Goal: Use online tool/utility: Utilize a website feature to perform a specific function

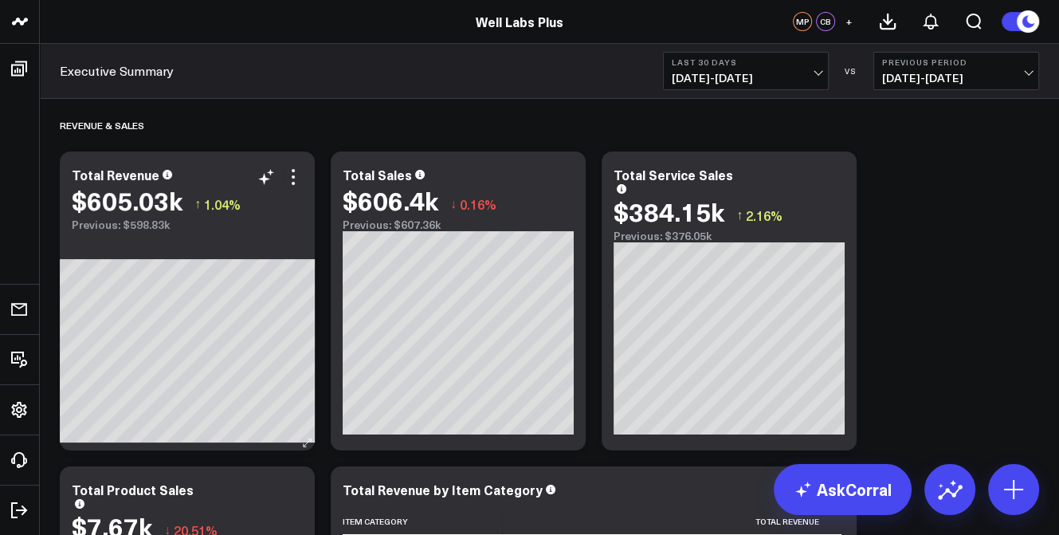
drag, startPoint x: 269, startPoint y: 179, endPoint x: 283, endPoint y: 214, distance: 37.9
click at [283, 214] on div "Modify via AI Copy link to widget Ask support Remove Create linked copy Executi…" at bounding box center [187, 300] width 255 height 299
click at [265, 179] on icon at bounding box center [264, 179] width 12 height 12
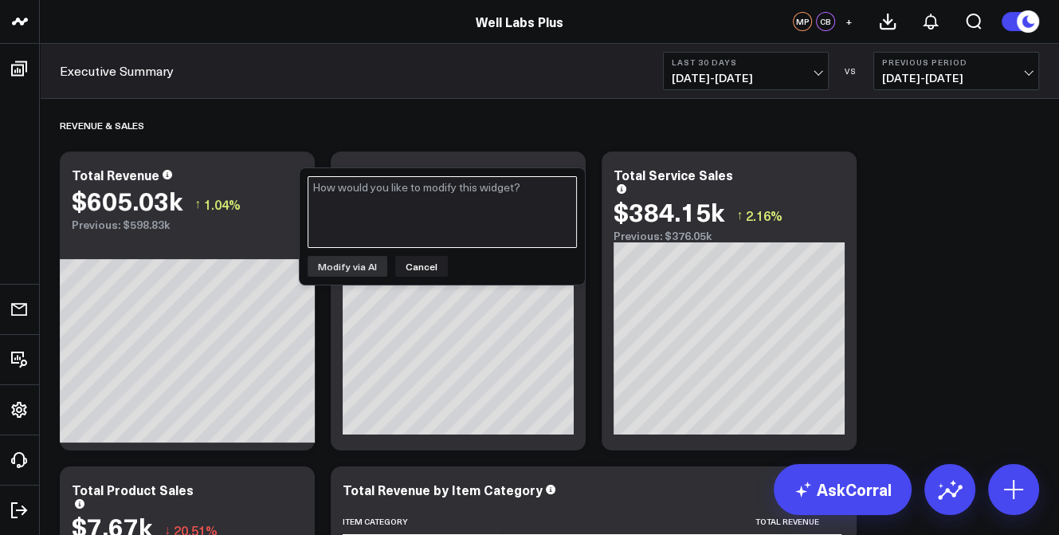
click at [351, 196] on textarea at bounding box center [442, 212] width 269 height 72
type textarea "create a bar chart comparing year over year data"
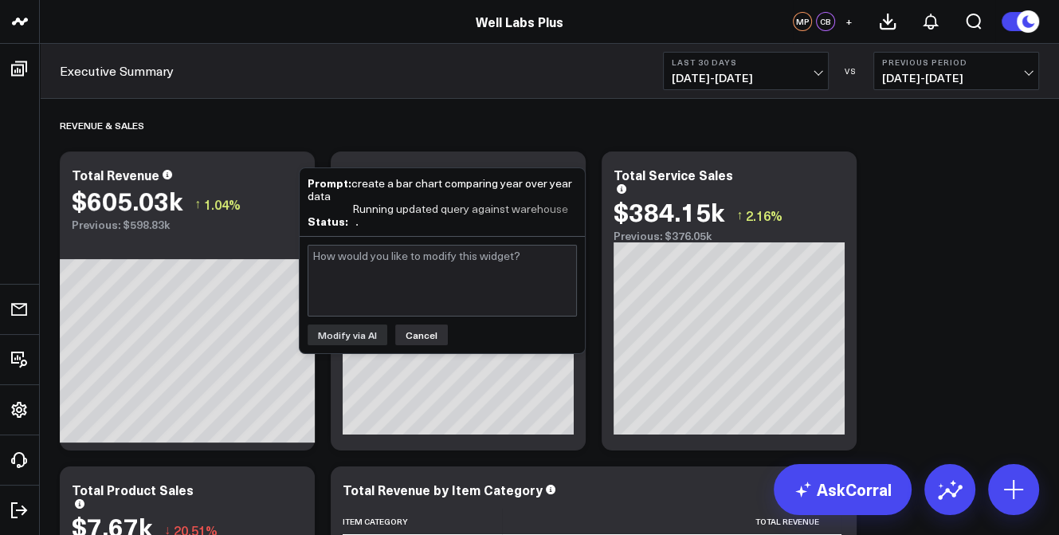
click at [424, 321] on div "Modify via AI Cancel" at bounding box center [442, 295] width 285 height 116
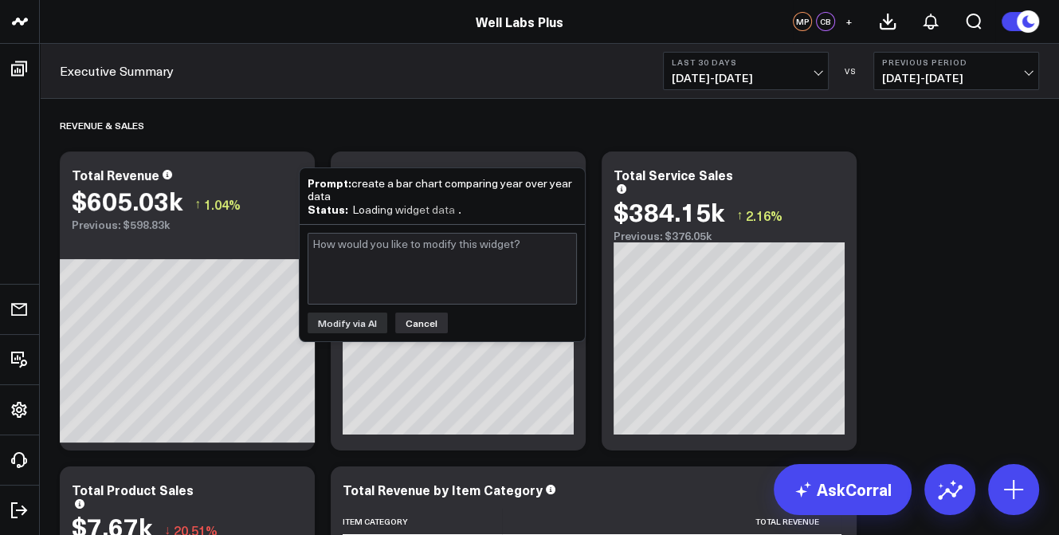
click at [407, 321] on button "Cancel" at bounding box center [421, 322] width 53 height 21
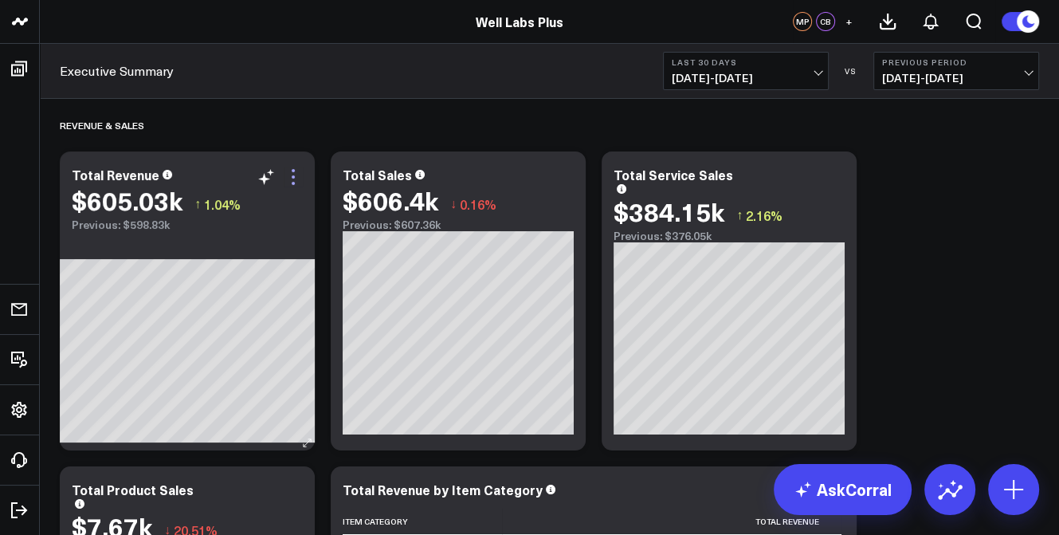
click at [296, 178] on icon at bounding box center [293, 176] width 19 height 19
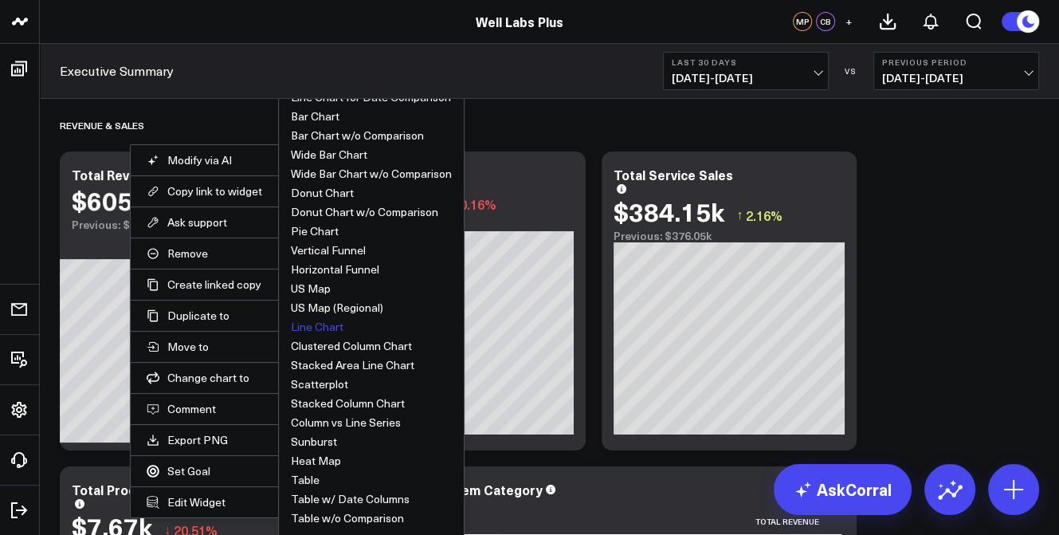
click at [331, 322] on button "Line Chart" at bounding box center [317, 326] width 53 height 11
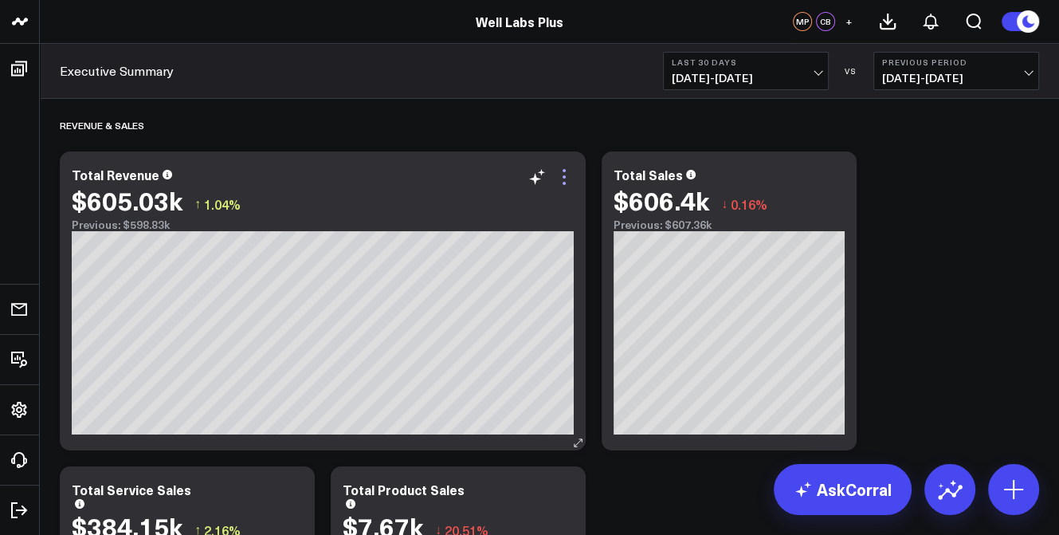
click at [564, 178] on icon at bounding box center [564, 176] width 19 height 19
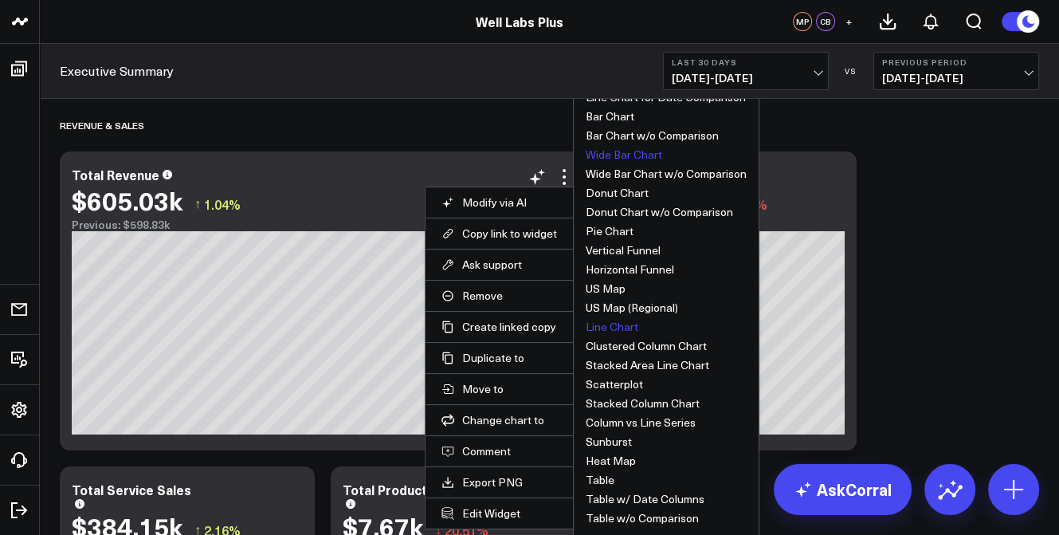
click at [633, 153] on button "Wide Bar Chart" at bounding box center [624, 154] width 77 height 11
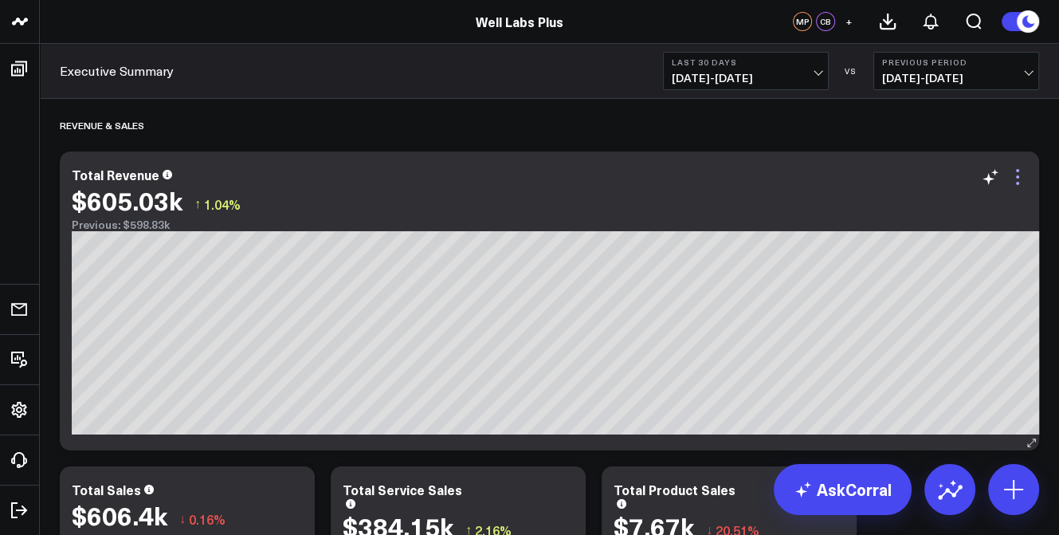
click at [1019, 174] on icon at bounding box center [1017, 176] width 19 height 19
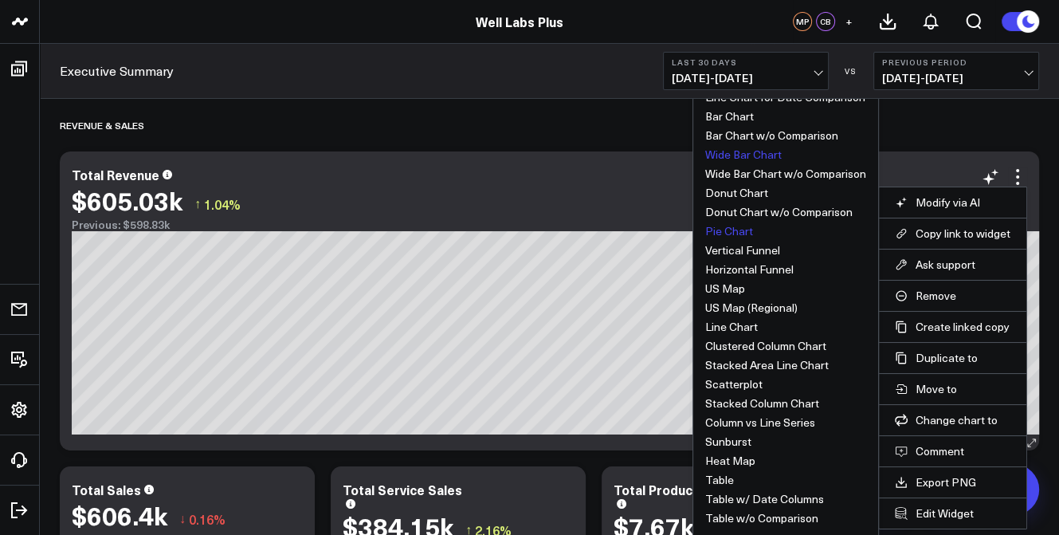
click at [745, 229] on button "Pie Chart" at bounding box center [729, 231] width 48 height 11
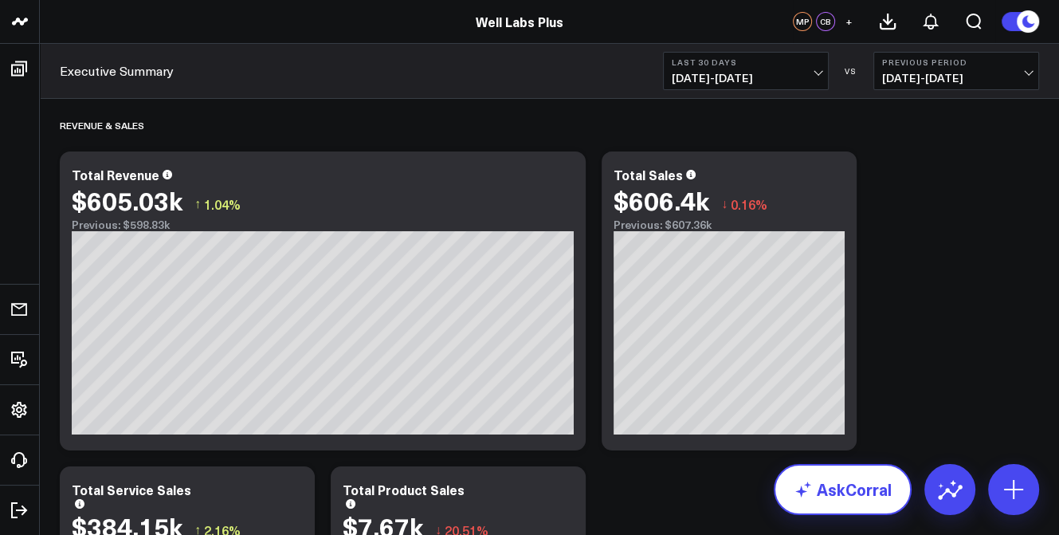
click at [848, 484] on link "AskCorral" at bounding box center [843, 489] width 138 height 51
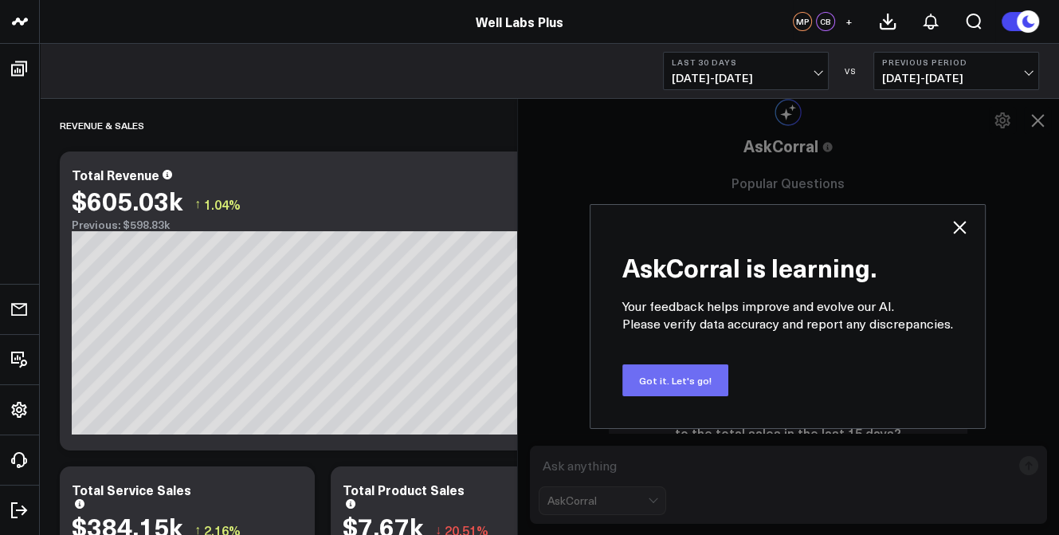
click at [705, 377] on button "Got it. Let's go!" at bounding box center [675, 380] width 106 height 32
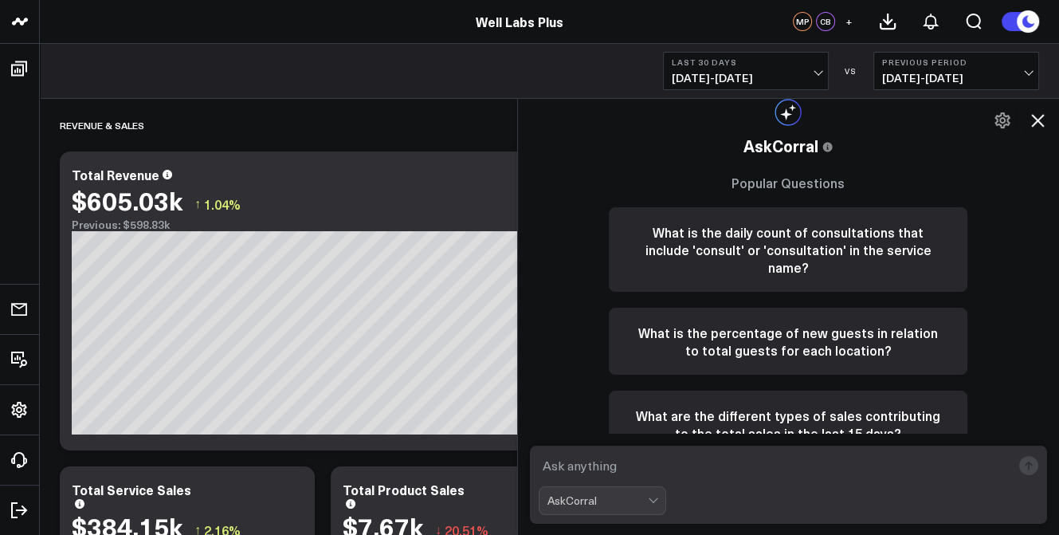
click at [1039, 123] on icon at bounding box center [1037, 120] width 19 height 19
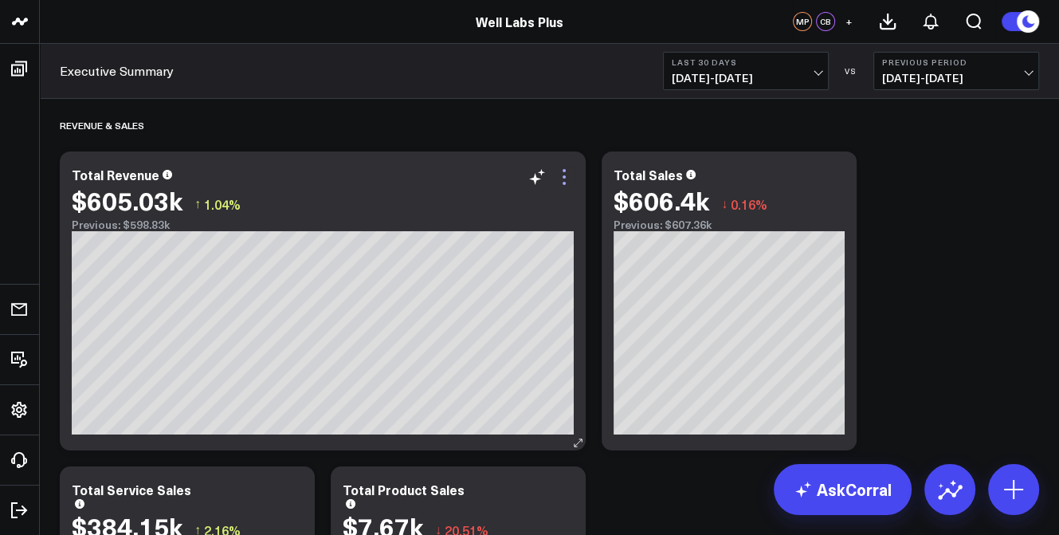
click at [561, 180] on icon at bounding box center [564, 176] width 19 height 19
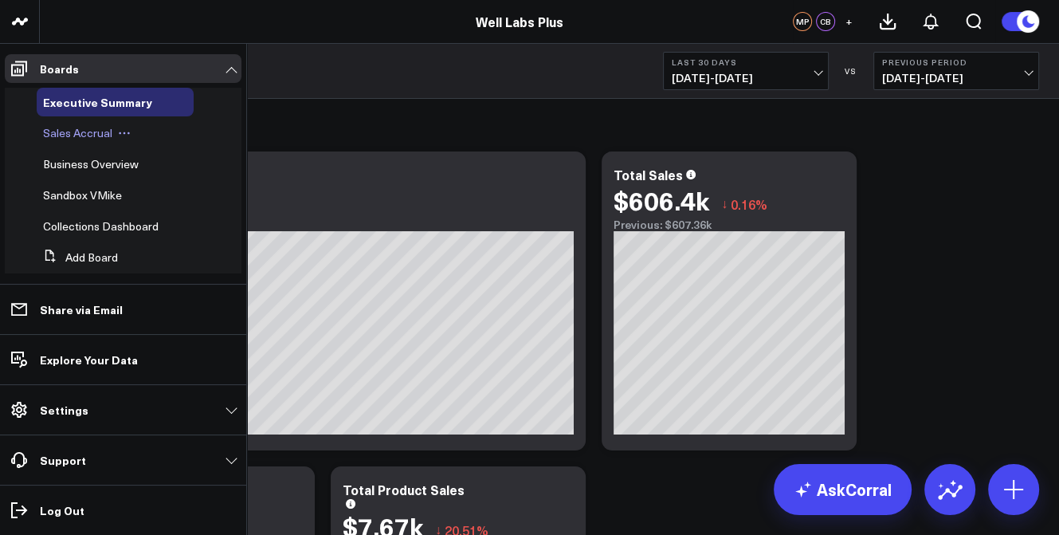
click at [67, 131] on span "Sales Accrual" at bounding box center [77, 132] width 69 height 15
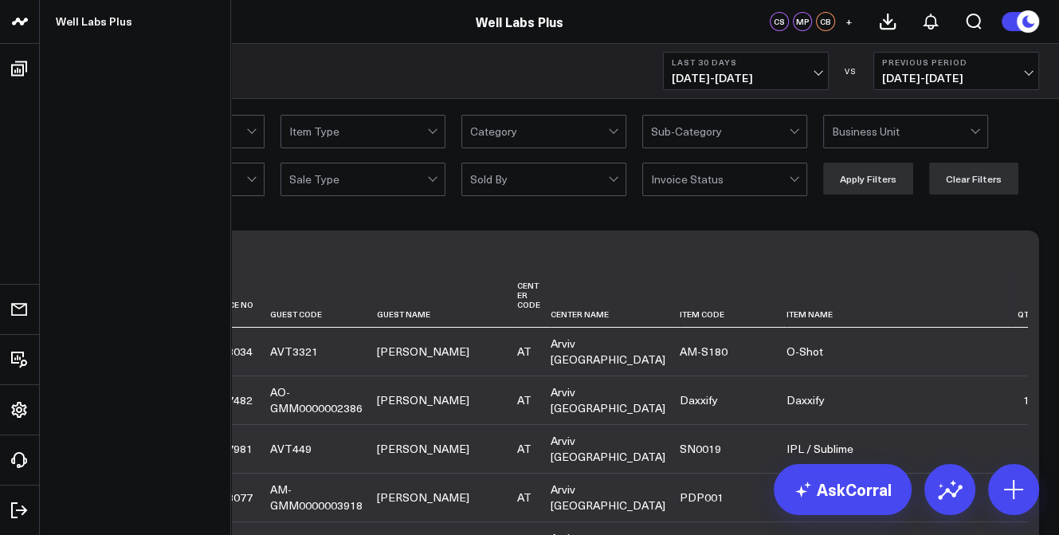
click at [55, 123] on div "Center Item Type Category Sub-Category Business Unit Payment Type Sale Type Sol…" at bounding box center [549, 155] width 1019 height 112
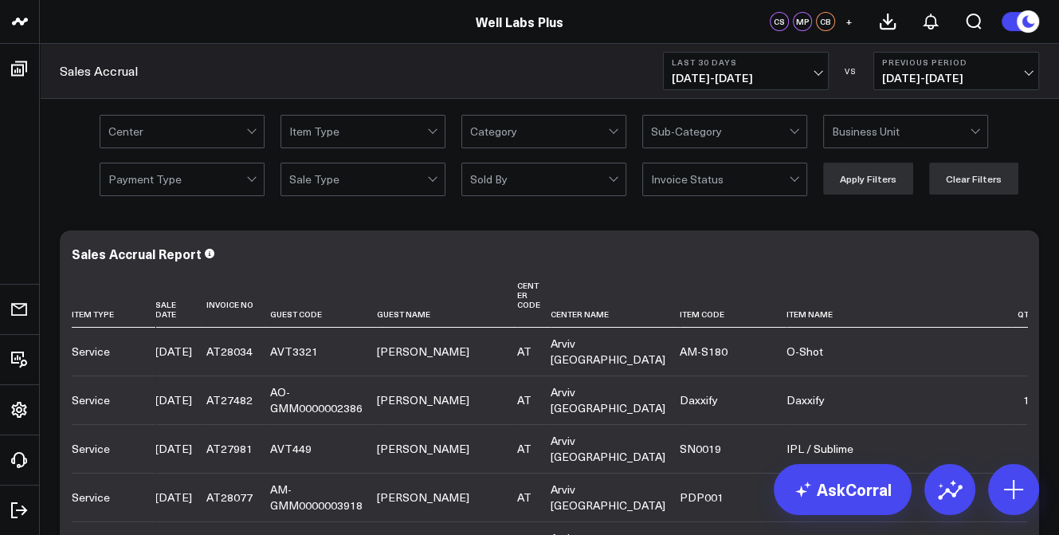
scroll to position [47, 0]
